Goal: Find specific page/section

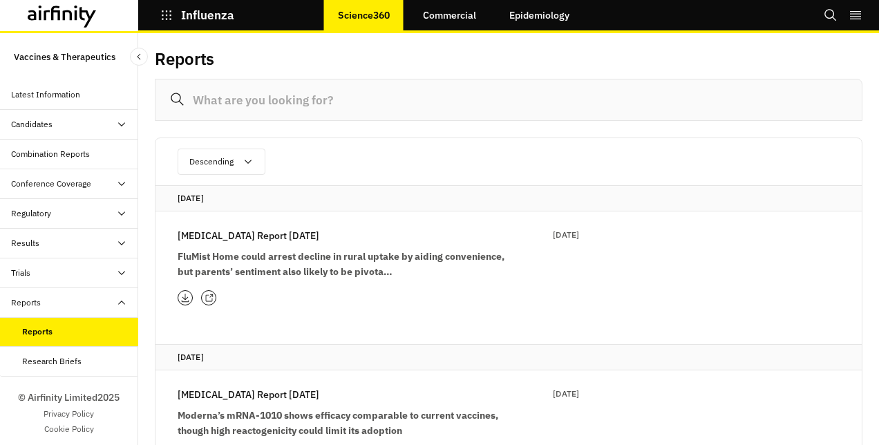
click at [178, 294] on div at bounding box center [185, 297] width 15 height 15
